Goal: Find specific page/section: Locate a particular part of the current website

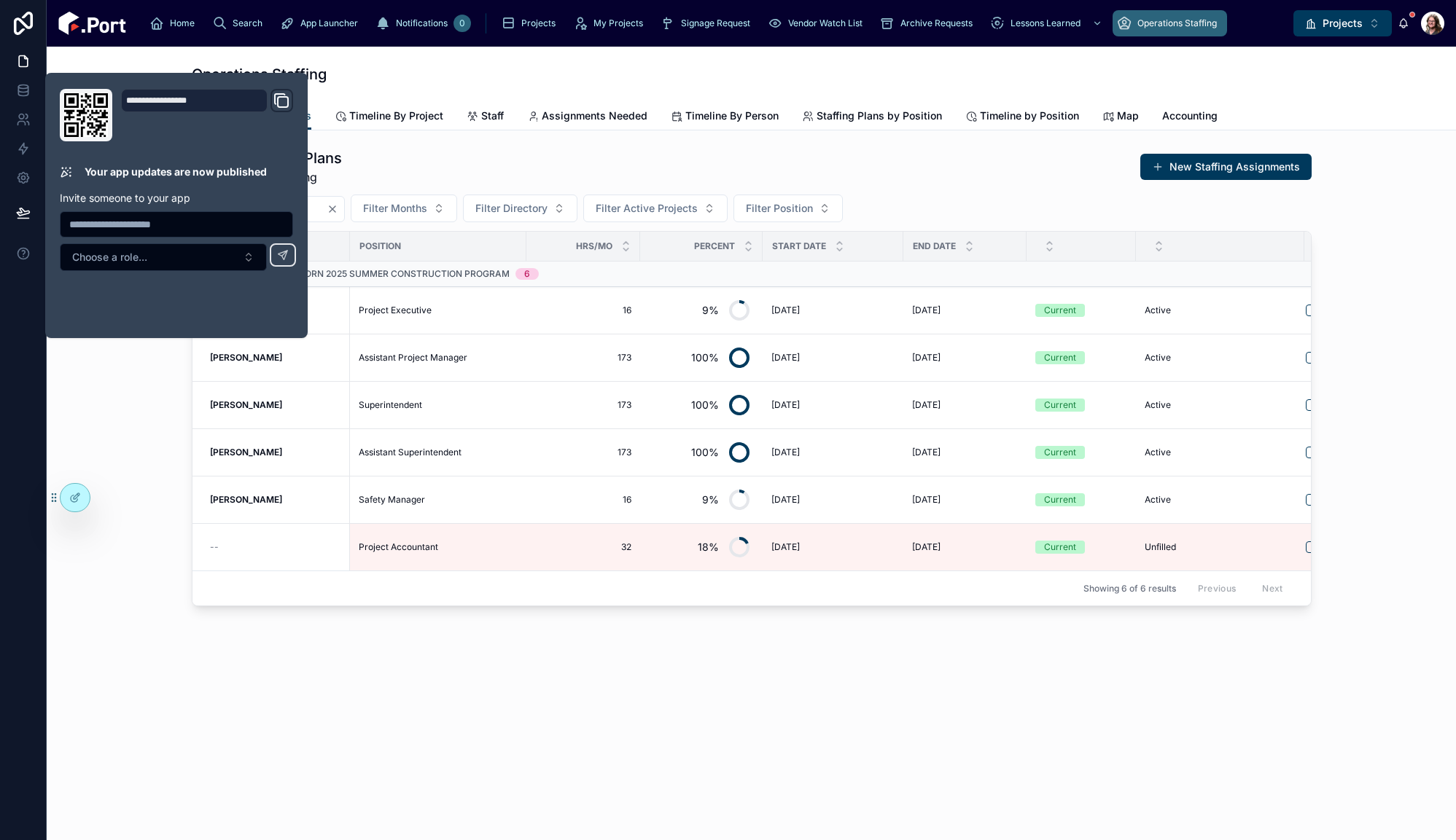
click at [527, 693] on div "Project Staffing Plans Current and Upcoming New Staffing Assignments ******** F…" at bounding box center [751, 417] width 1409 height 575
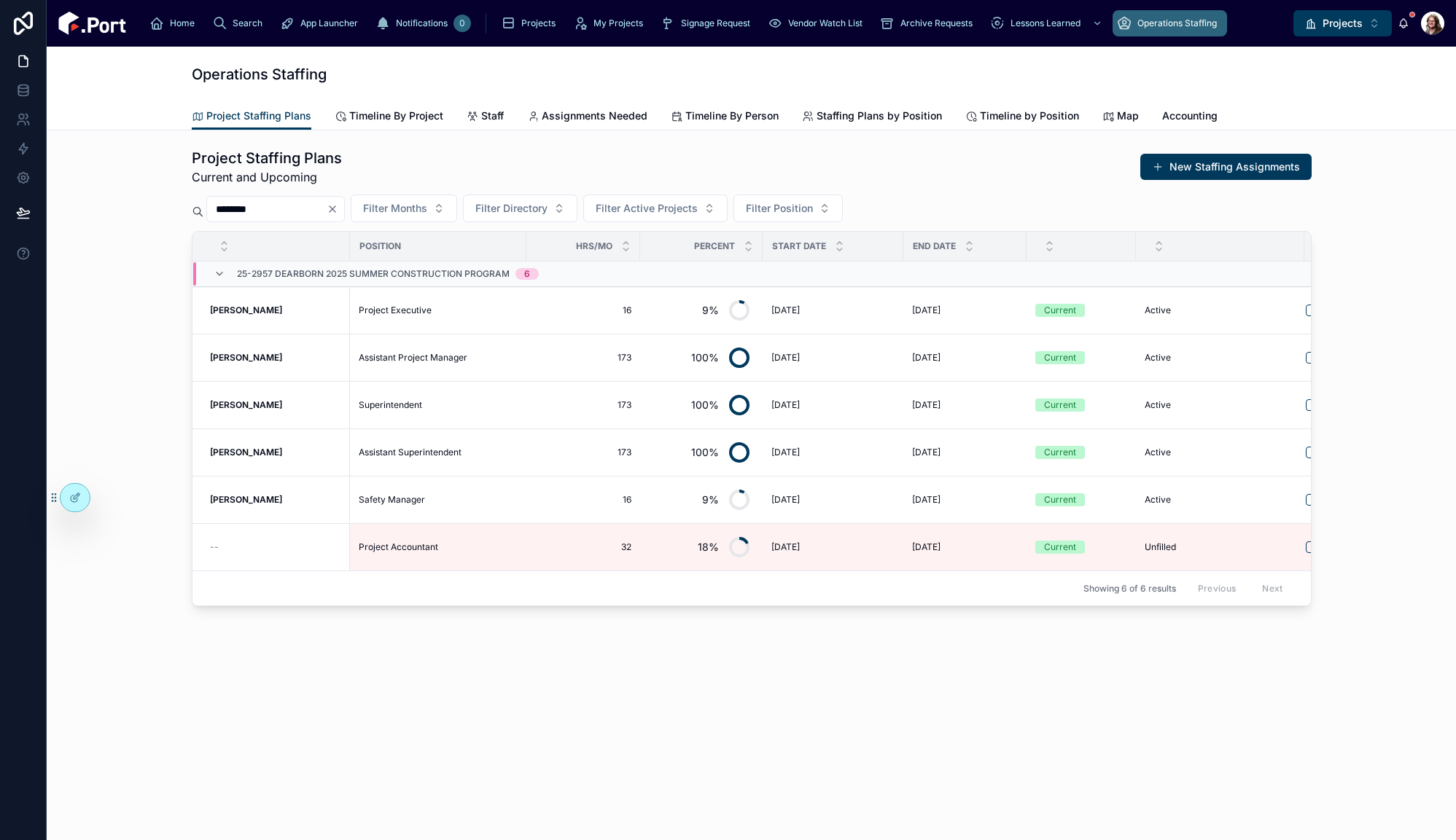
click at [286, 699] on div "Project Staffing Plans Current and Upcoming New Staffing Assignments ******** F…" at bounding box center [751, 417] width 1409 height 575
click at [257, 728] on div "Operations Staffing Project Staffing Plans Project Staffing Plans Timeline By P…" at bounding box center [751, 388] width 1409 height 682
